Goal: Task Accomplishment & Management: Use online tool/utility

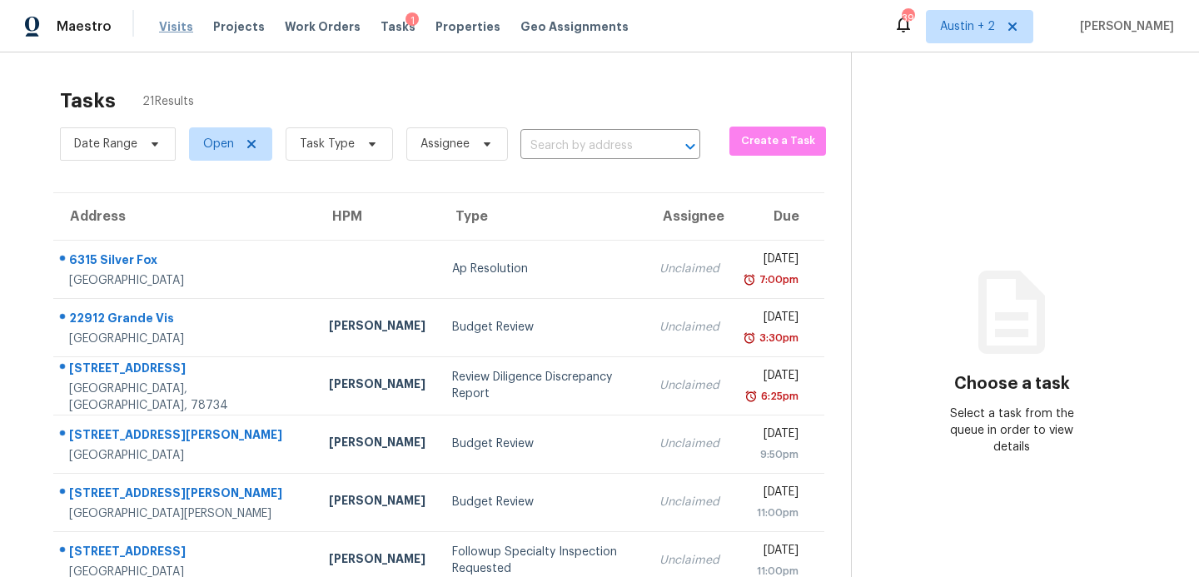
scroll to position [6, 0]
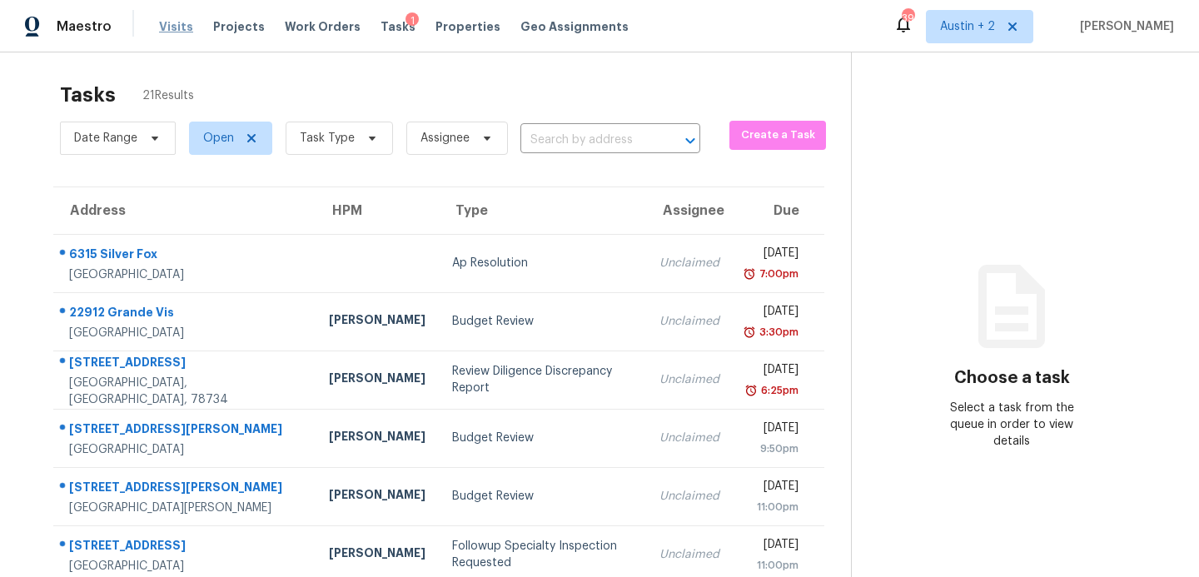
click at [167, 32] on span "Visits" at bounding box center [176, 26] width 34 height 17
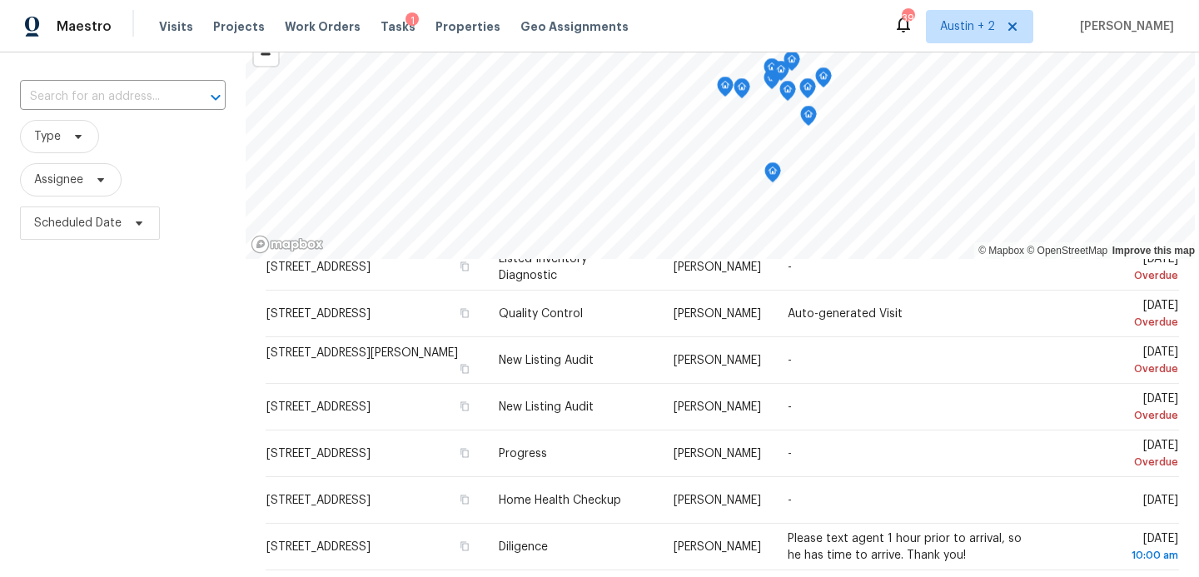
scroll to position [91, 0]
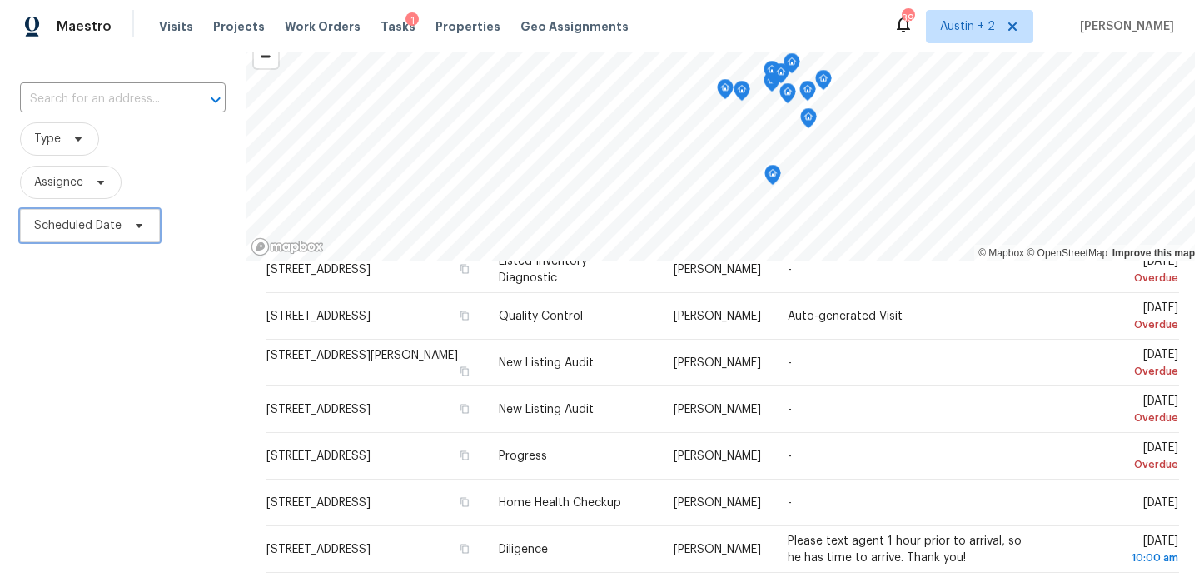
click at [126, 225] on span "Scheduled Date" at bounding box center [90, 225] width 140 height 33
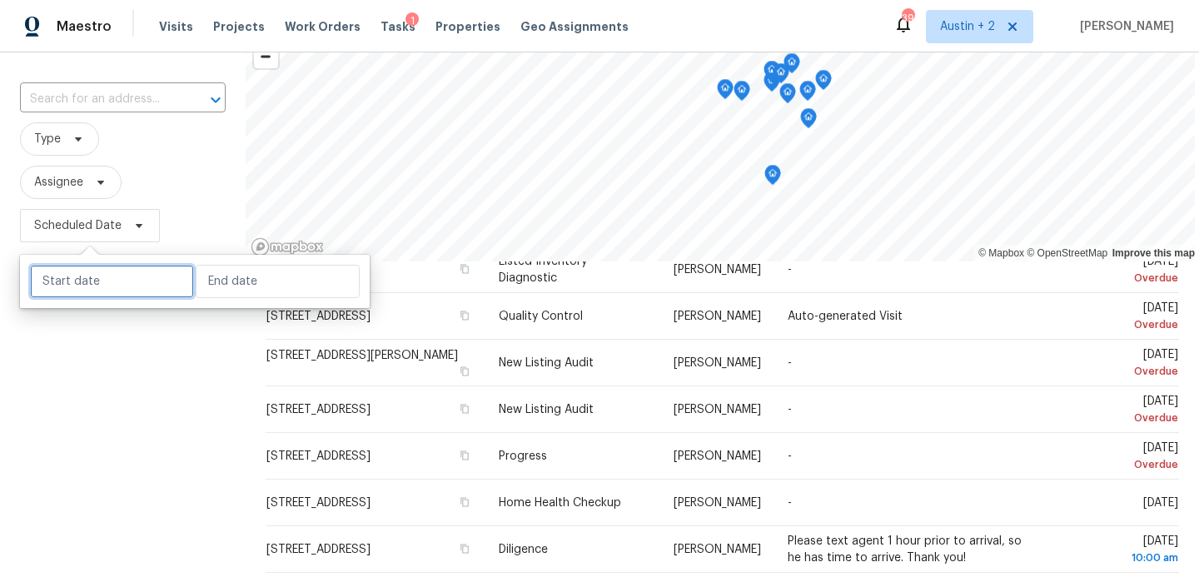
select select "8"
select select "2025"
select select "9"
select select "2025"
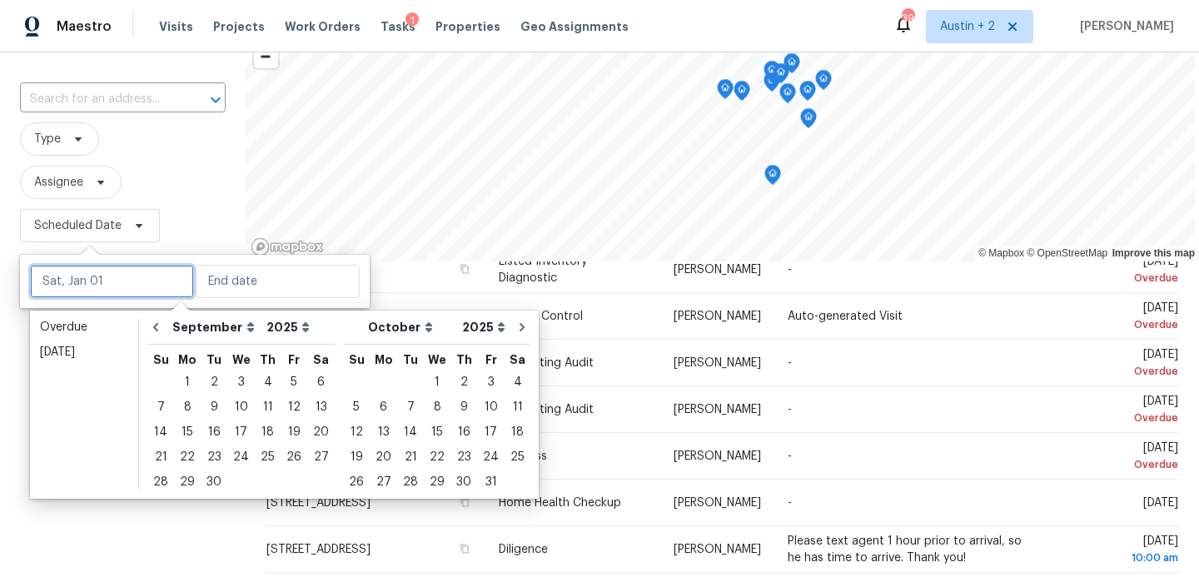
click at [127, 273] on input "text" at bounding box center [112, 281] width 164 height 33
click at [282, 458] on div "26" at bounding box center [294, 456] width 27 height 23
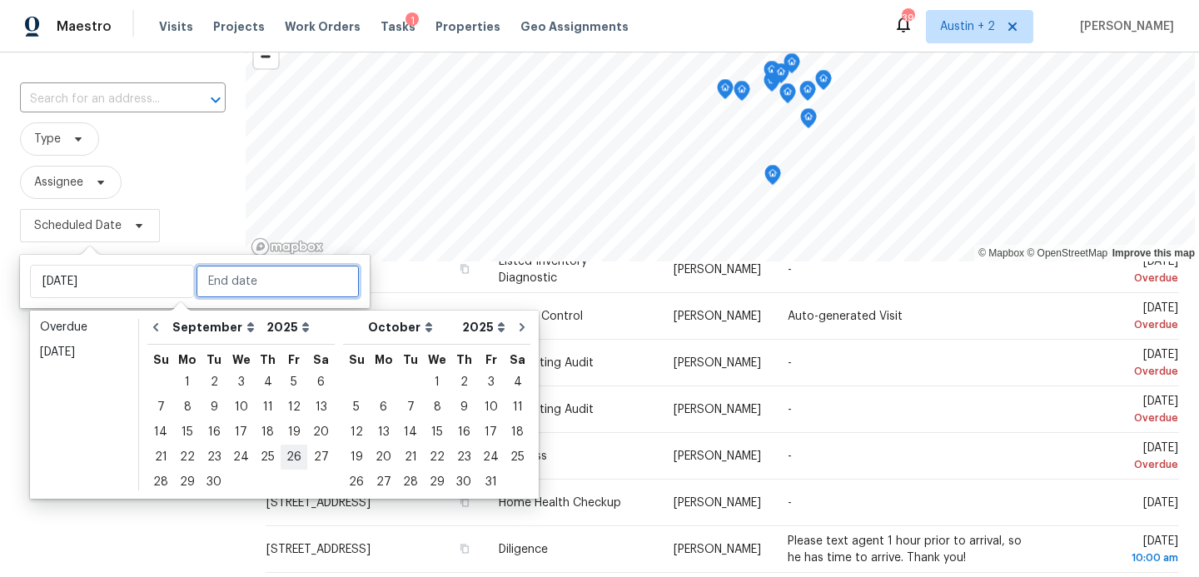
type input "[DATE]"
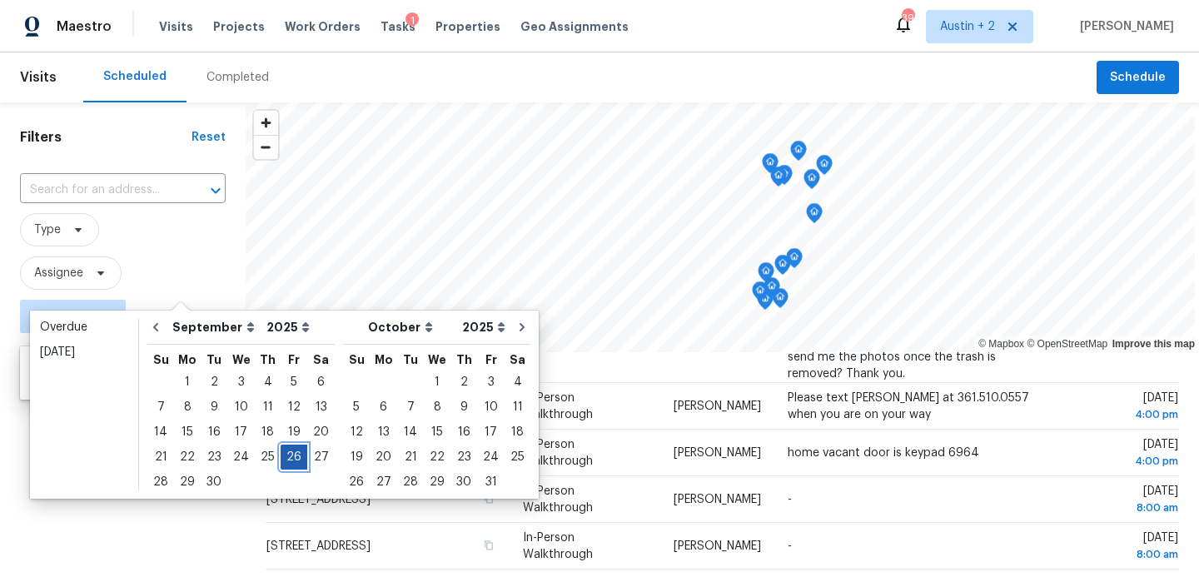
click at [282, 458] on div "26" at bounding box center [294, 456] width 27 height 23
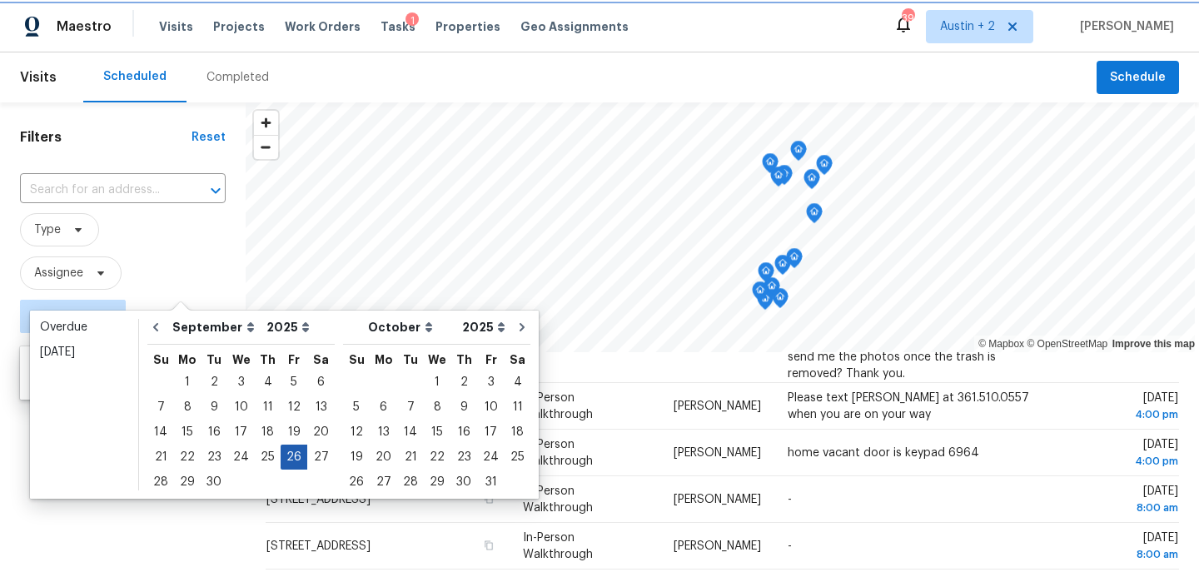
type input "[DATE]"
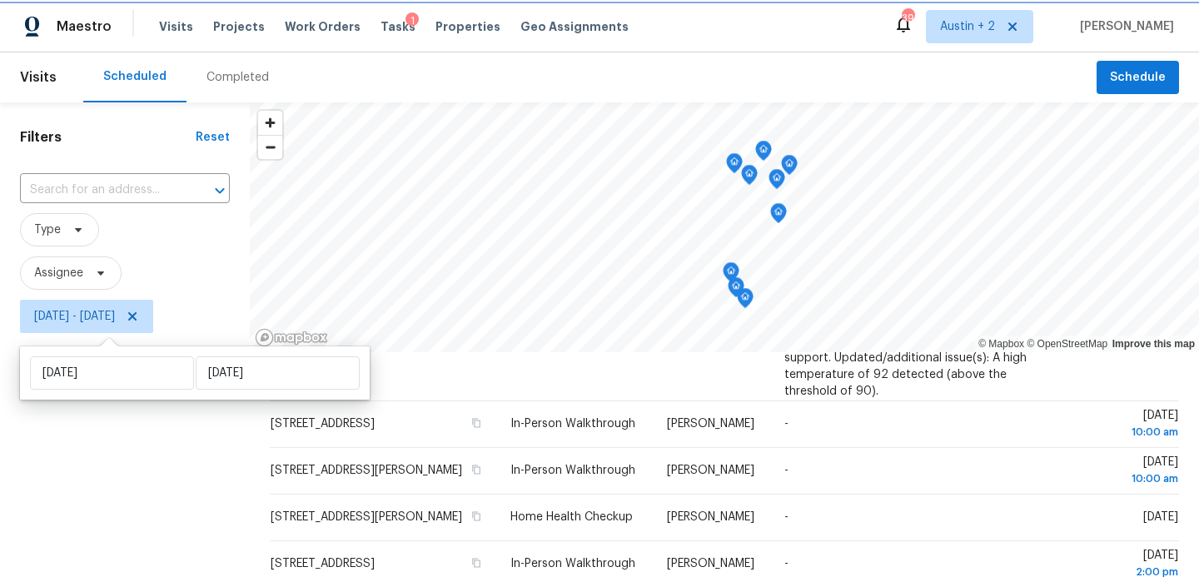
scroll to position [422, 0]
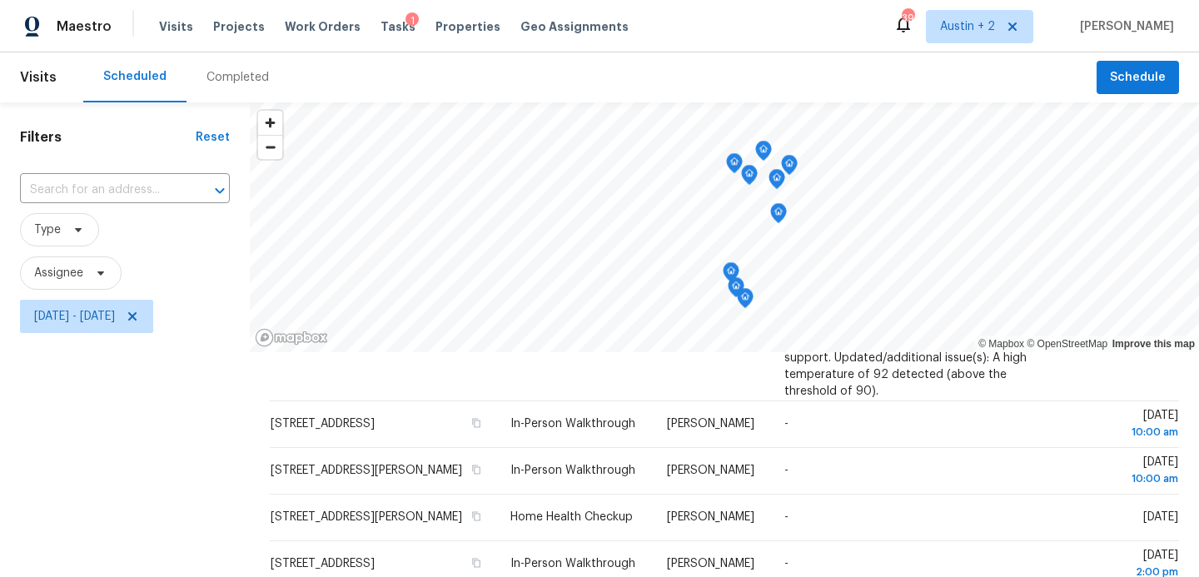
click at [135, 440] on div "Filters Reset ​ Type Assignee [DATE] - [DATE]" at bounding box center [125, 457] width 250 height 711
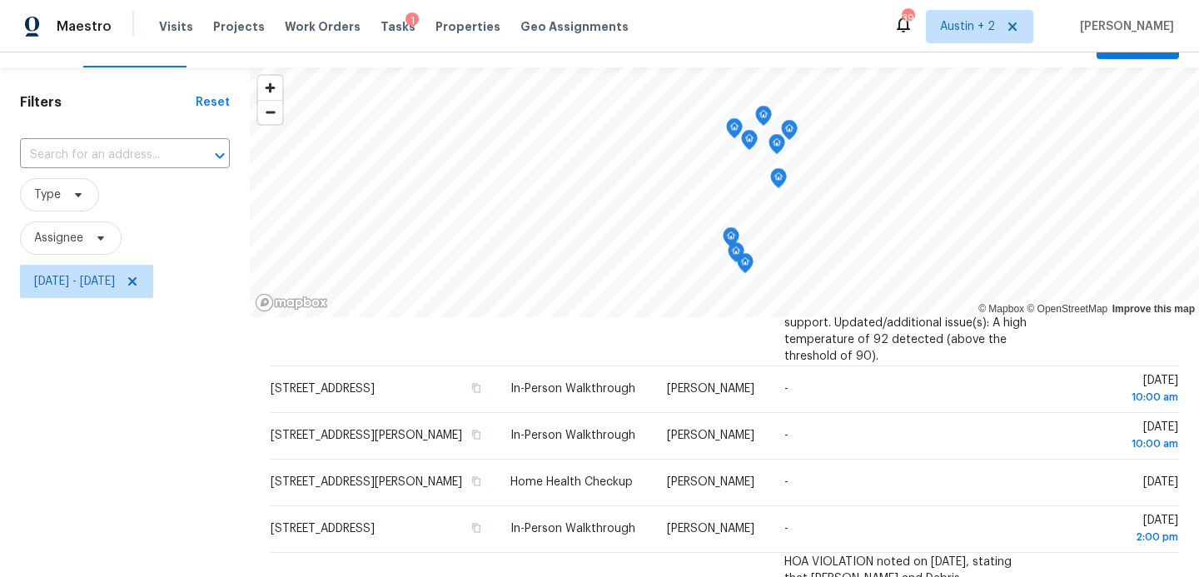
scroll to position [31, 0]
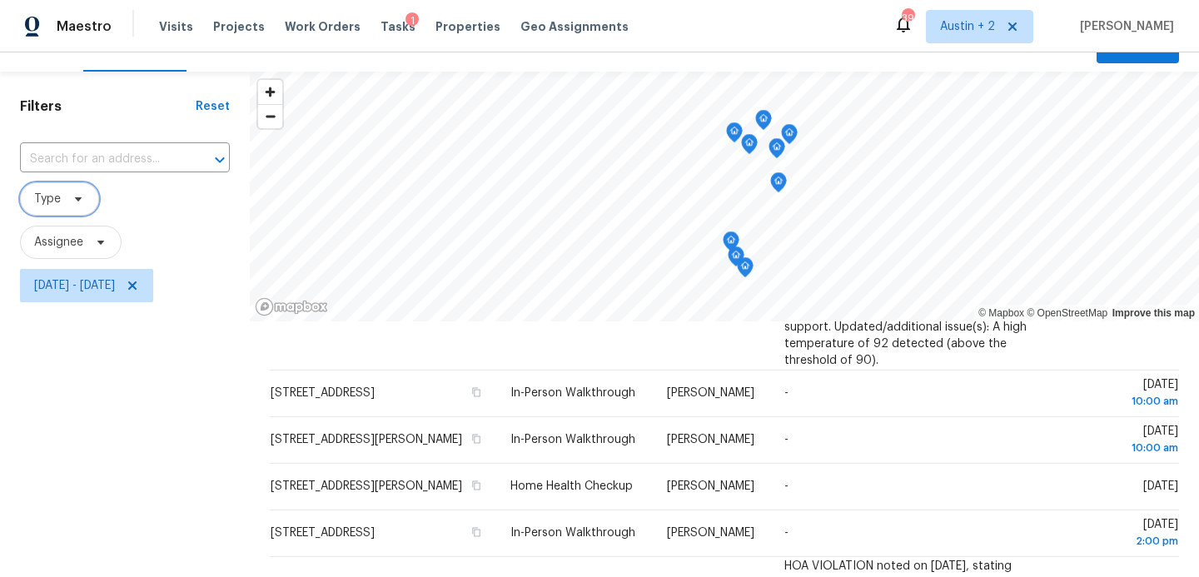
click at [82, 197] on icon at bounding box center [78, 198] width 13 height 13
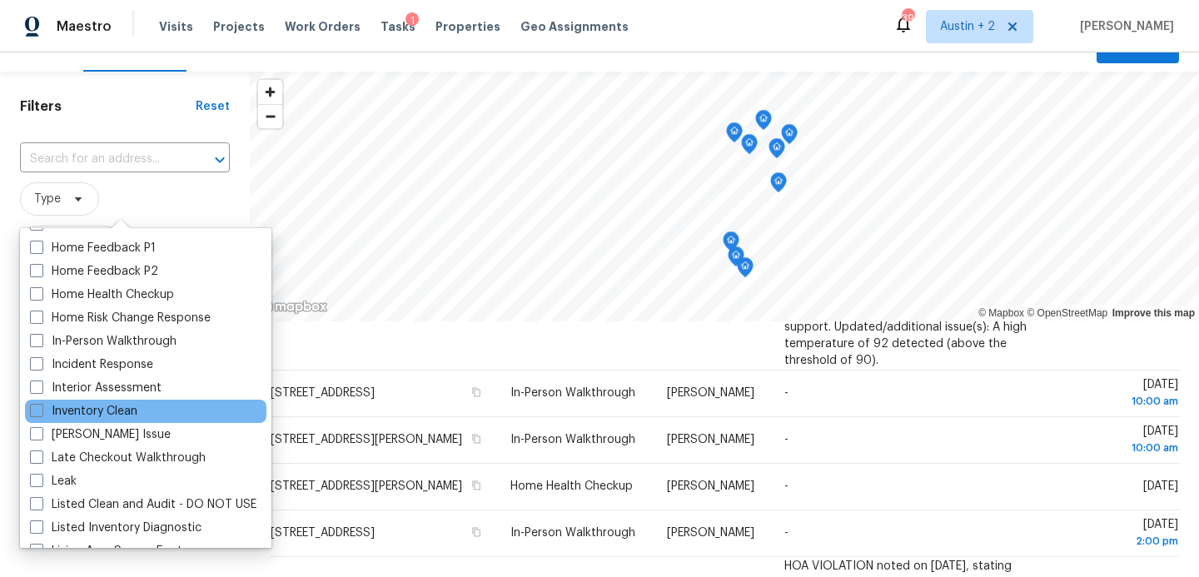
scroll to position [540, 0]
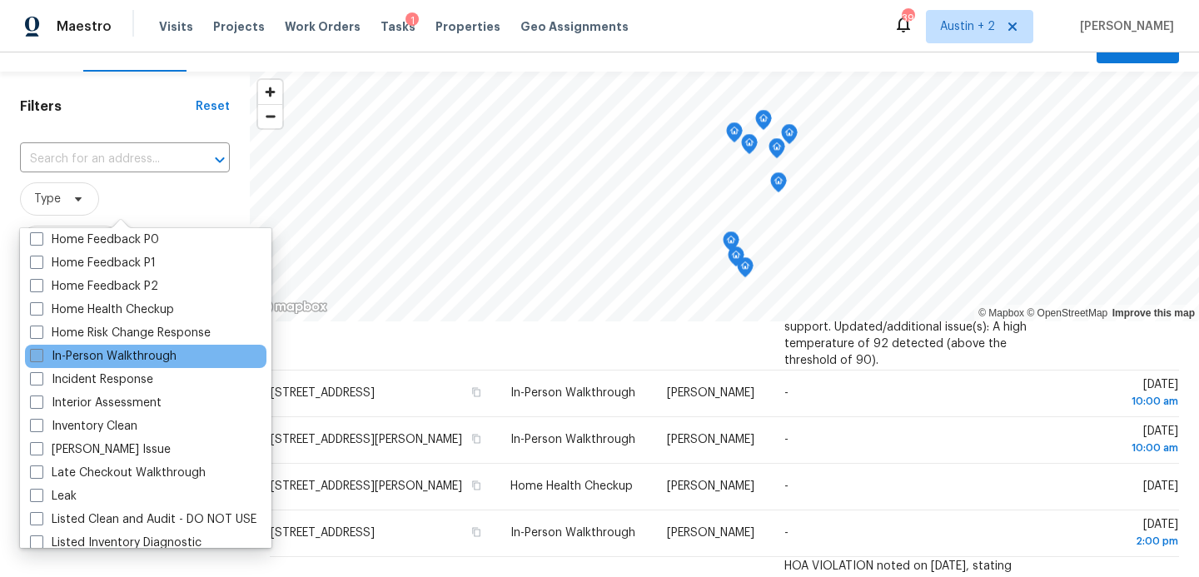
click at [155, 356] on label "In-Person Walkthrough" at bounding box center [103, 356] width 147 height 17
click at [41, 356] on input "In-Person Walkthrough" at bounding box center [35, 353] width 11 height 11
checkbox input "true"
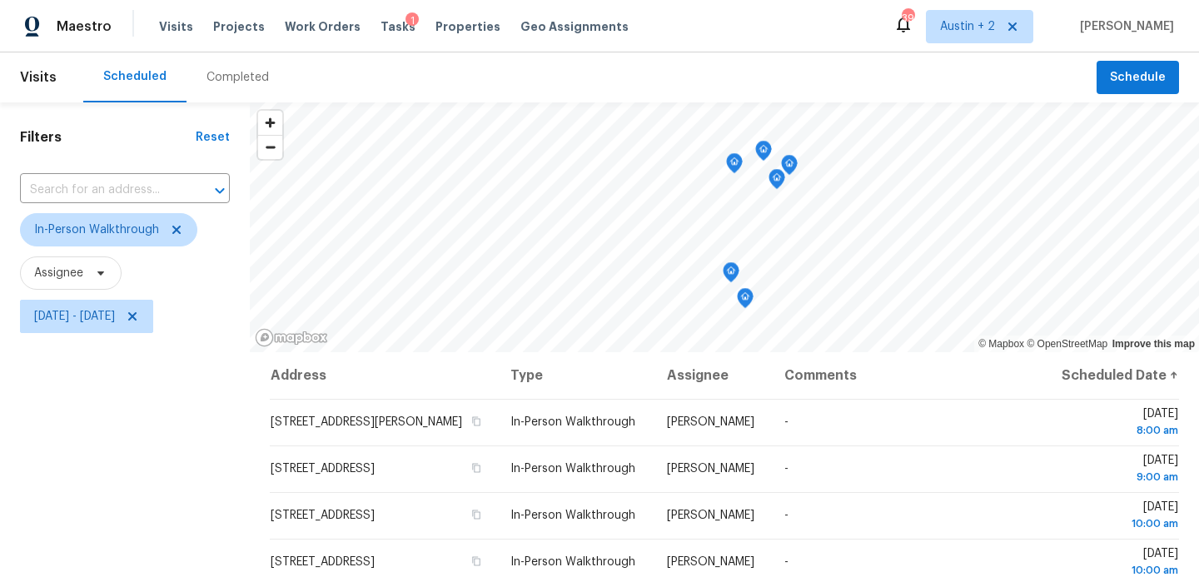
click at [95, 410] on div "Filters Reset ​ In-Person Walkthrough Assignee [DATE] - [DATE]" at bounding box center [125, 457] width 250 height 711
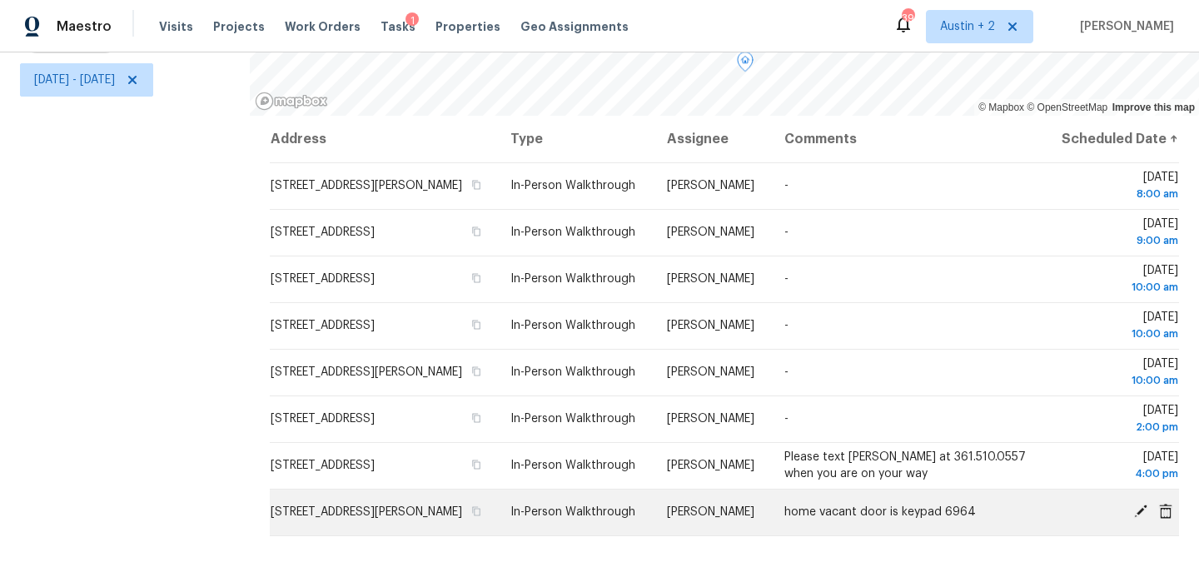
click at [1140, 519] on icon at bounding box center [1140, 511] width 15 height 15
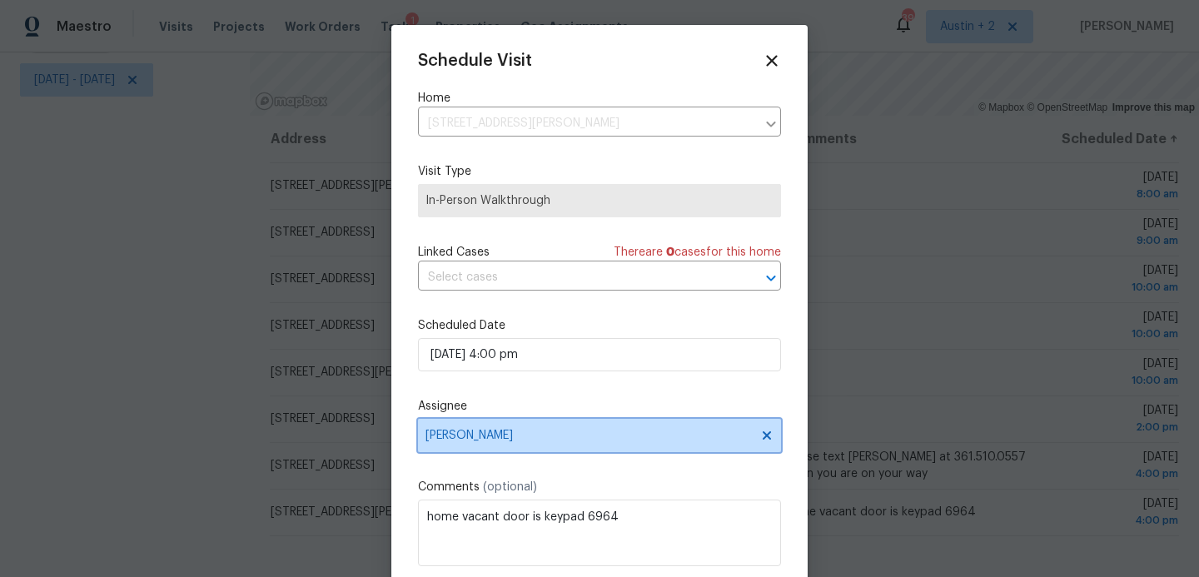
click at [465, 435] on span "[PERSON_NAME]" at bounding box center [588, 435] width 326 height 13
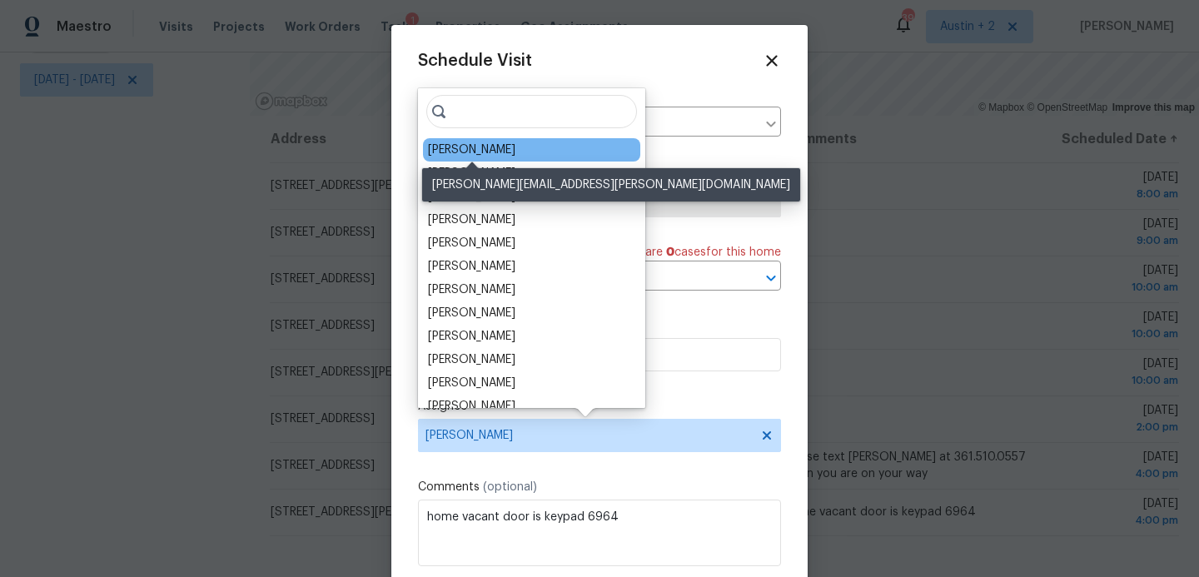
click at [466, 147] on div "[PERSON_NAME]" at bounding box center [471, 150] width 87 height 17
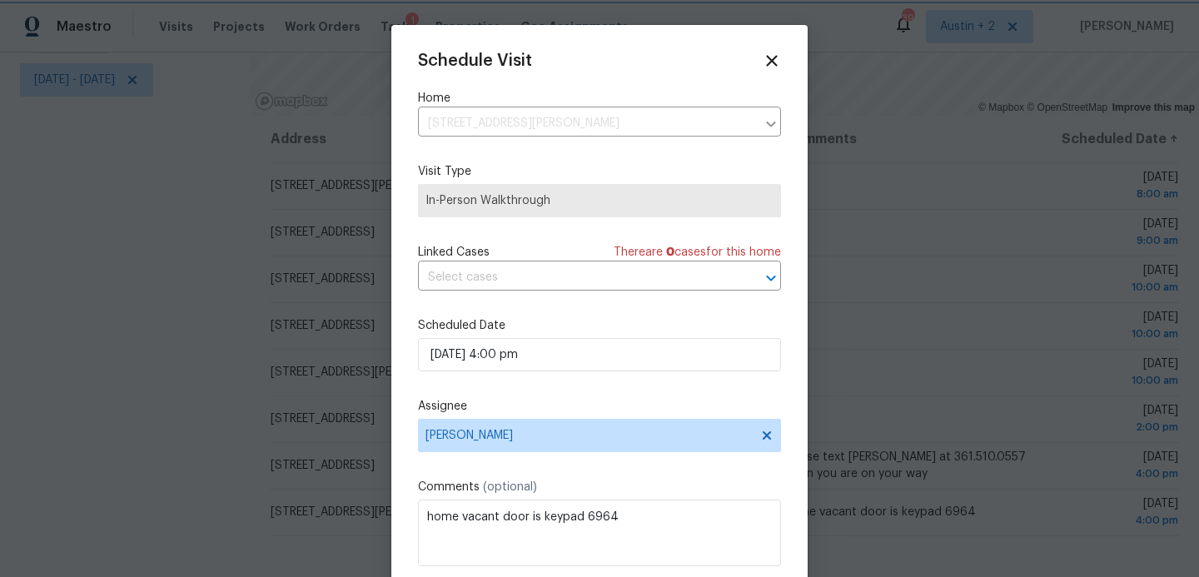
scroll to position [30, 0]
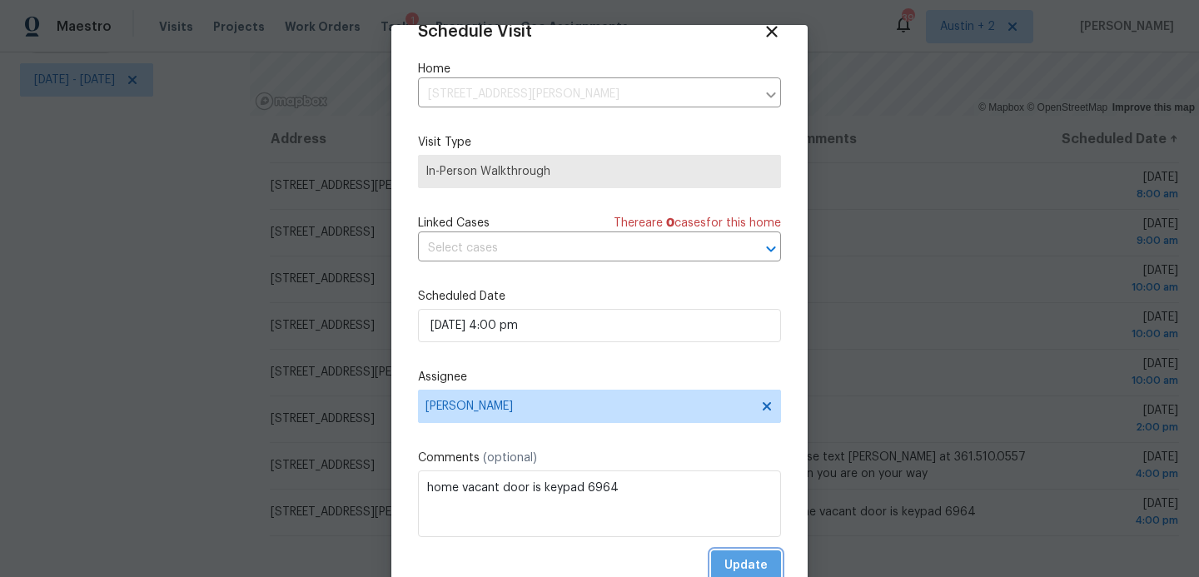
click at [744, 570] on span "Update" at bounding box center [745, 565] width 43 height 21
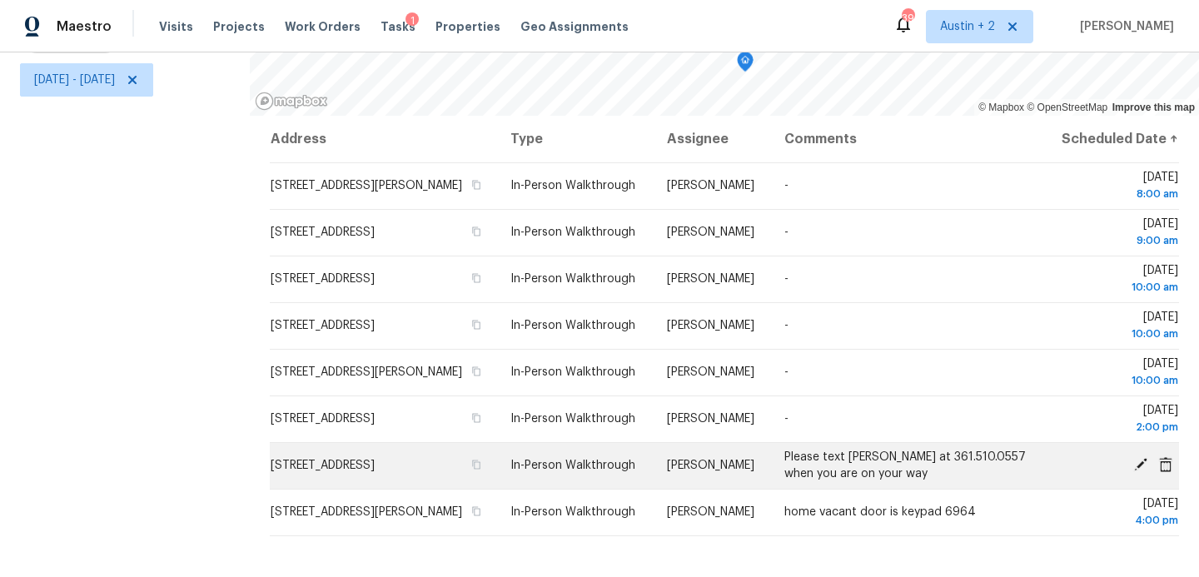
click at [1137, 471] on icon at bounding box center [1140, 464] width 13 height 13
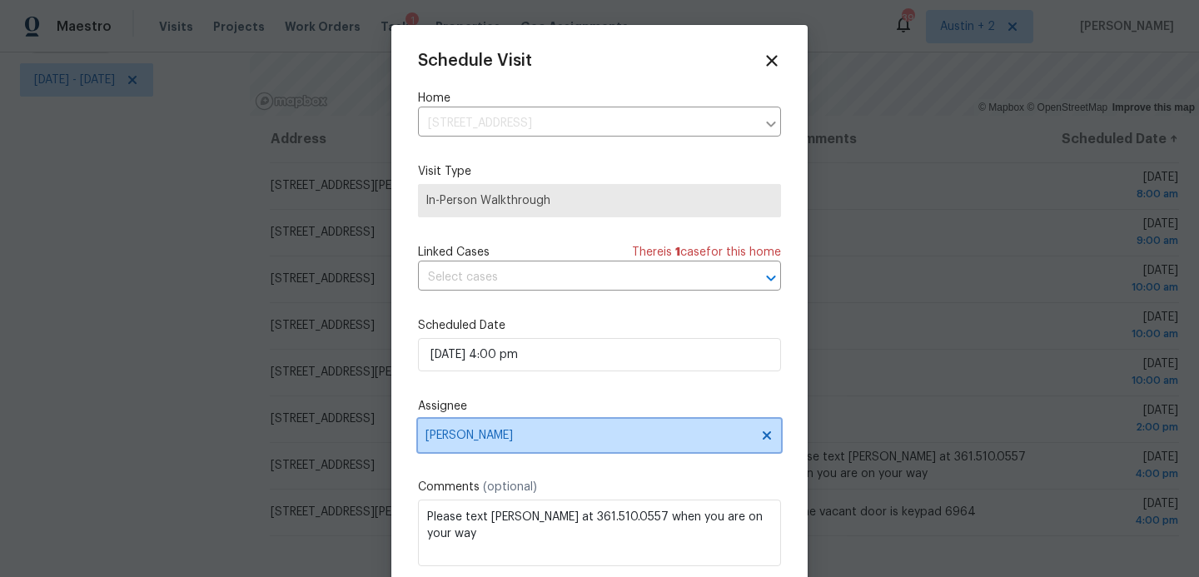
click at [480, 429] on span "[PERSON_NAME]" at bounding box center [599, 435] width 363 height 33
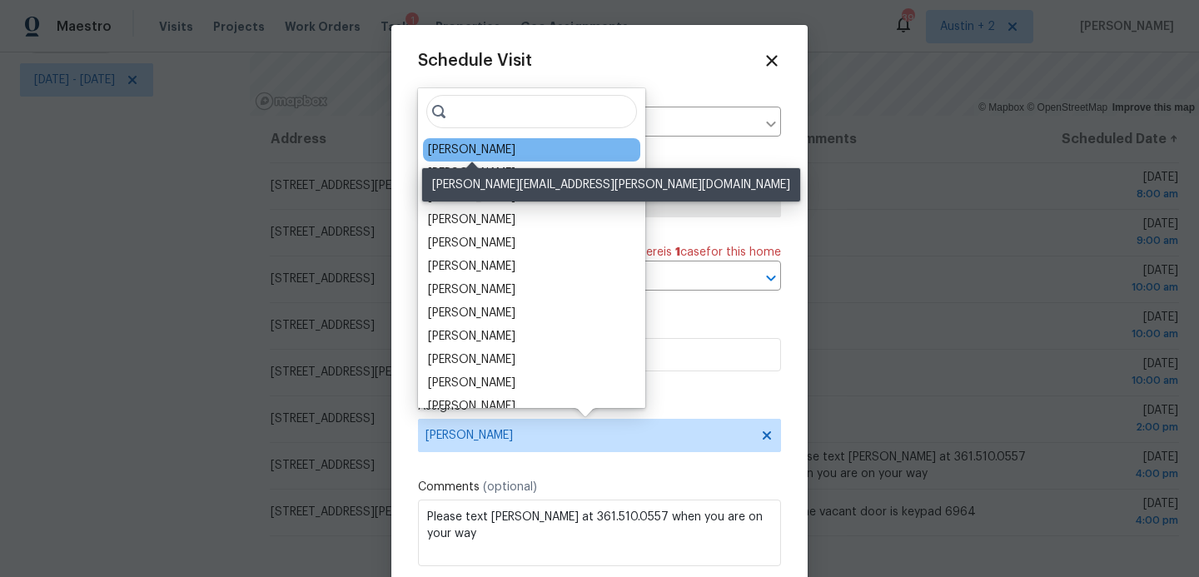
click at [515, 153] on div "[PERSON_NAME]" at bounding box center [471, 150] width 87 height 17
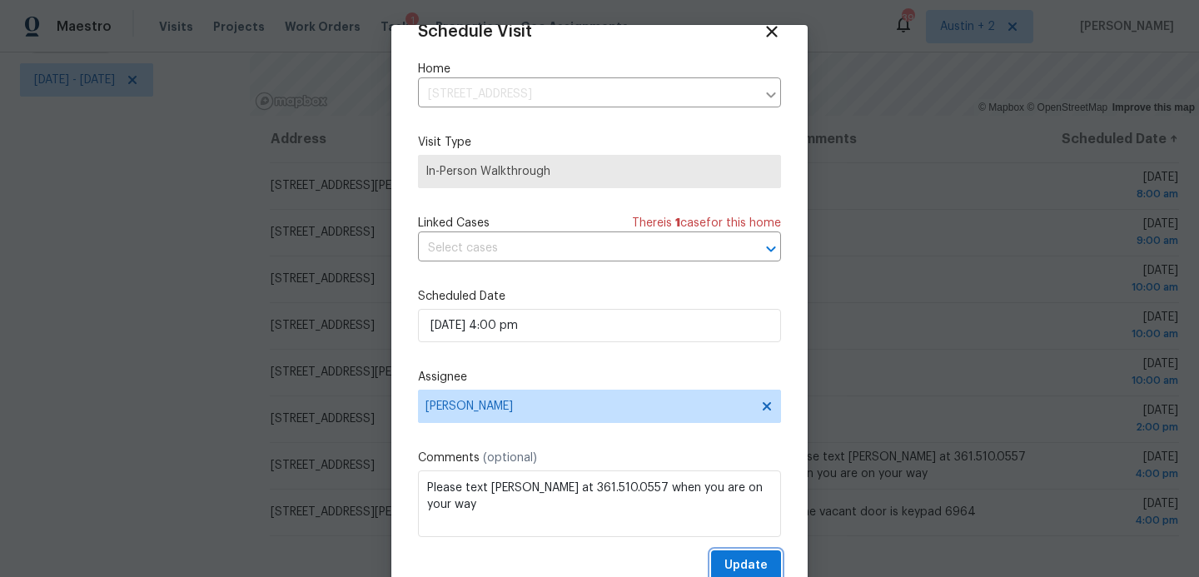
click at [742, 560] on span "Update" at bounding box center [745, 565] width 43 height 21
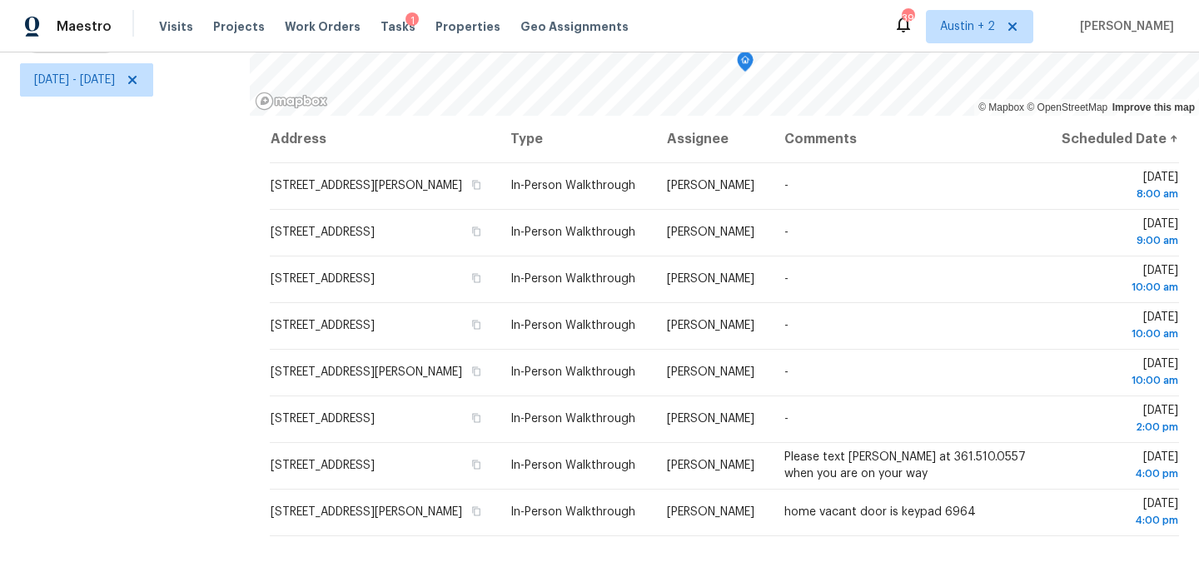
scroll to position [0, 0]
